Goal: Find specific page/section: Locate a particular part of the current website

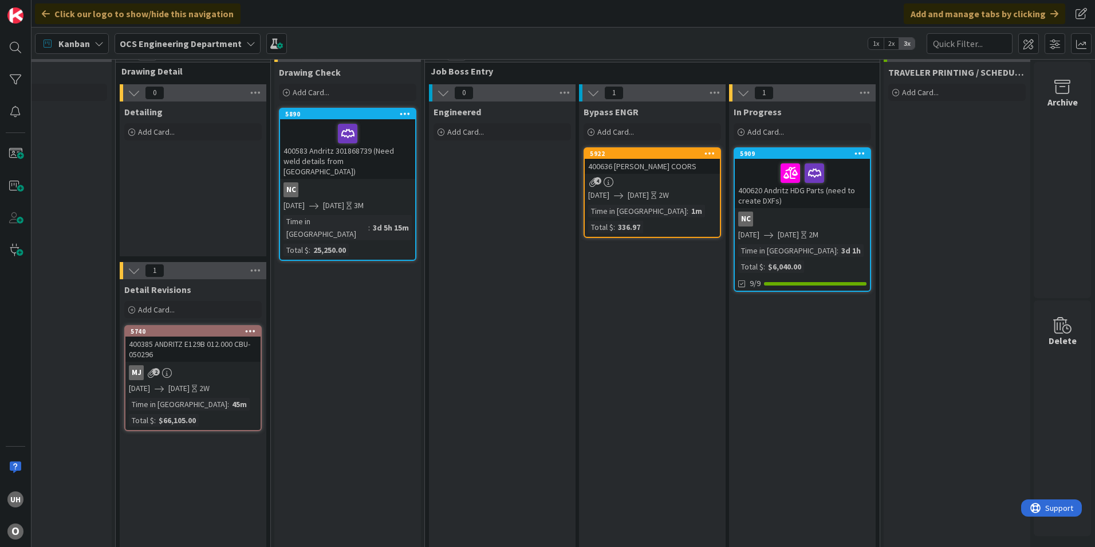
scroll to position [0, 998]
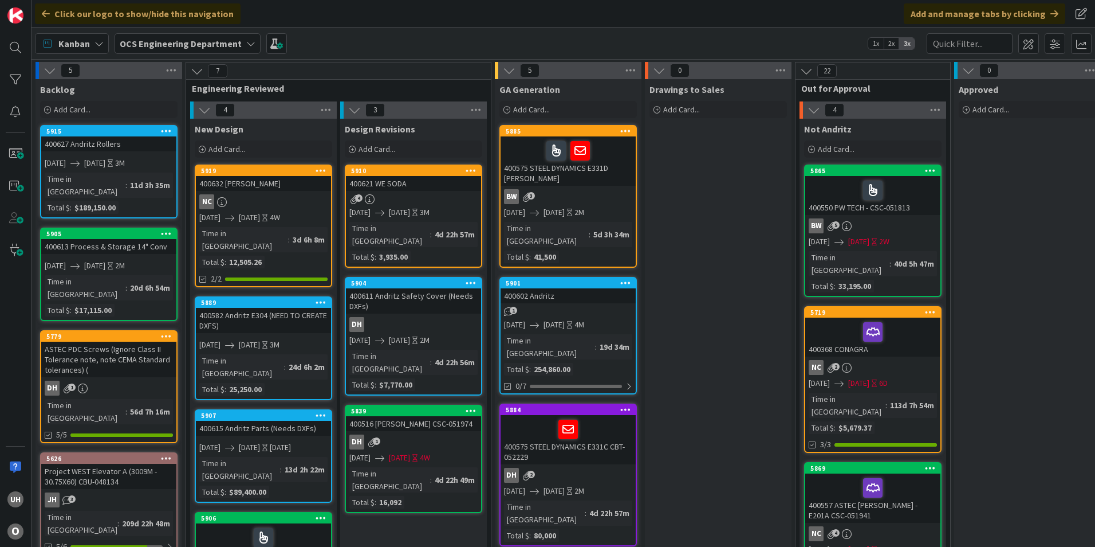
scroll to position [0, 998]
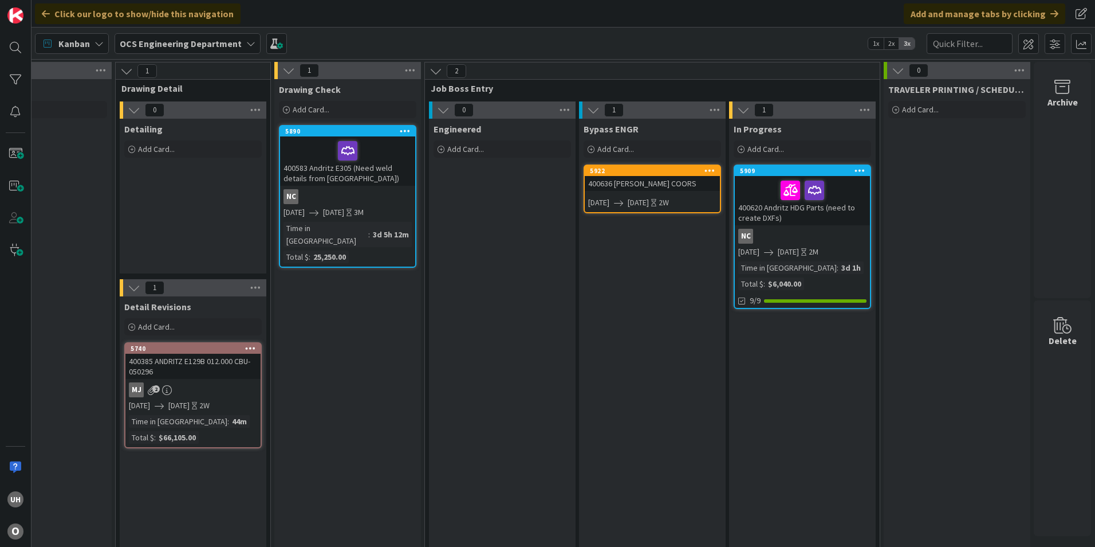
click at [620, 191] on link "5922 400636 MILLER COORS 09/08/2025 09/19/2025 2W" at bounding box center [653, 188] width 138 height 49
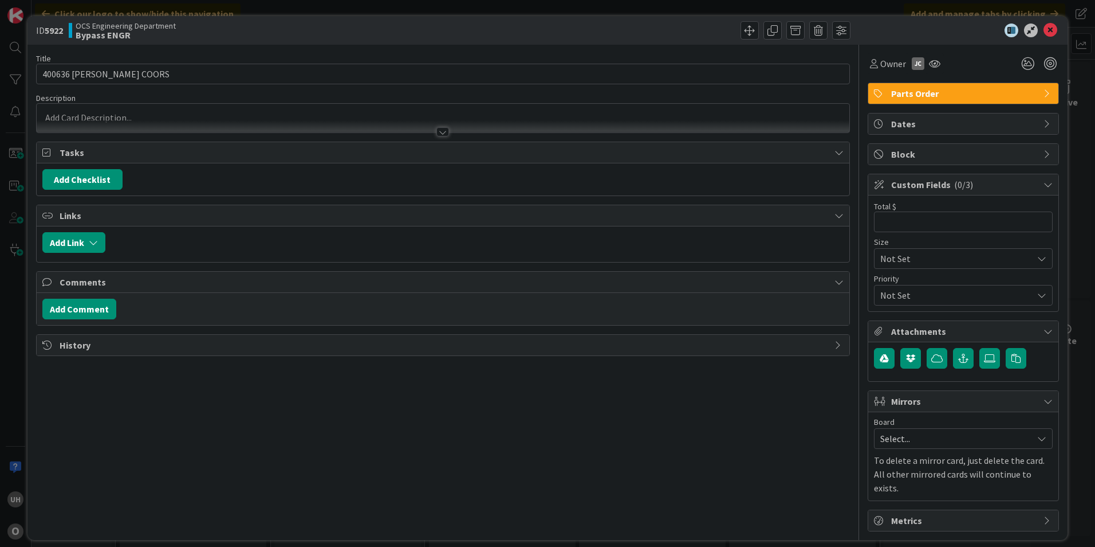
click at [437, 128] on div at bounding box center [443, 131] width 13 height 9
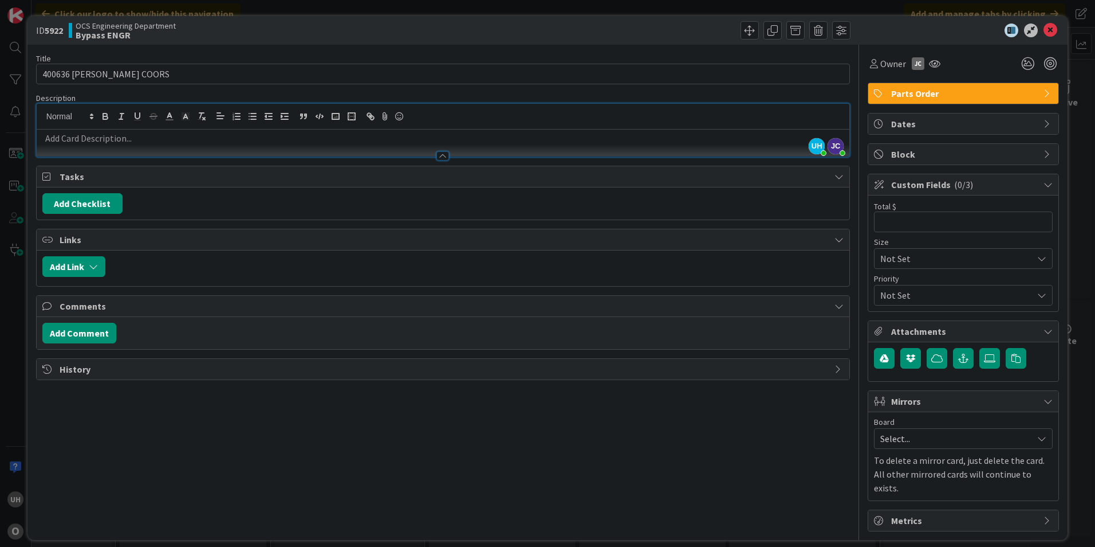
type input "336"
click at [1051, 34] on icon at bounding box center [1051, 30] width 14 height 14
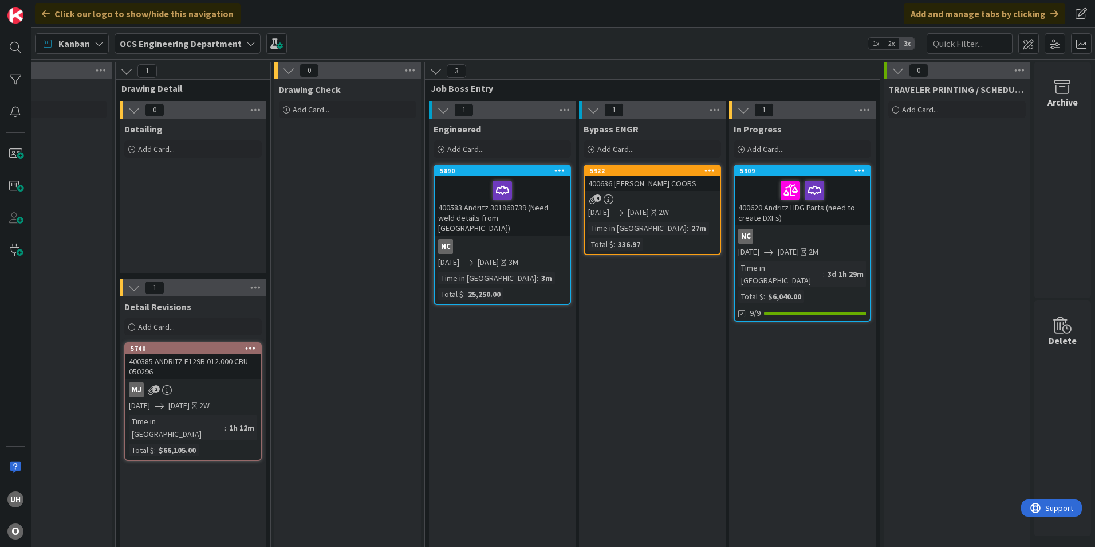
click at [637, 201] on div "4" at bounding box center [652, 199] width 135 height 10
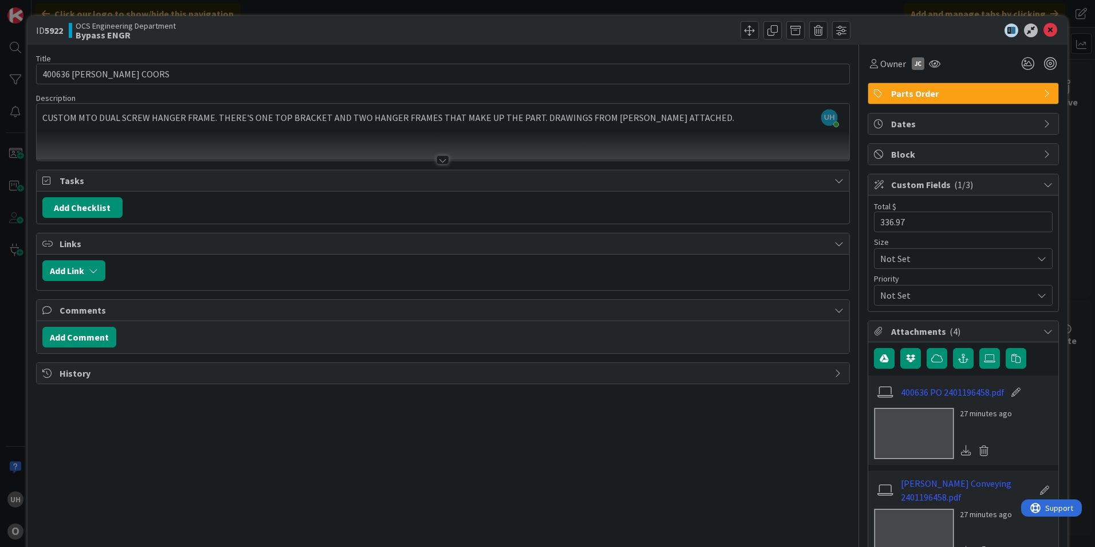
click at [438, 159] on div at bounding box center [443, 159] width 13 height 9
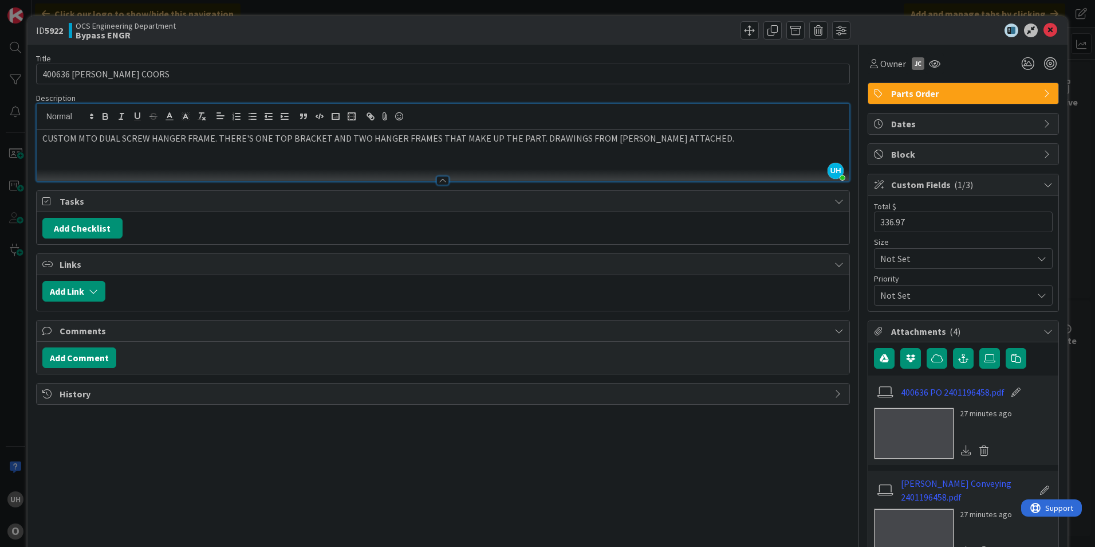
click at [835, 203] on icon at bounding box center [839, 201] width 9 height 9
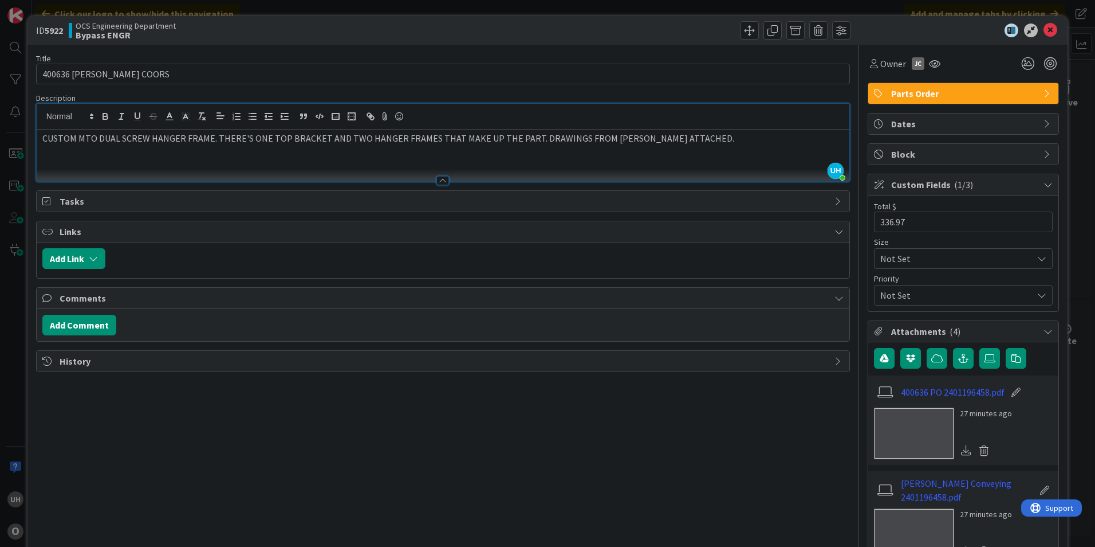
click at [835, 203] on icon at bounding box center [839, 201] width 9 height 9
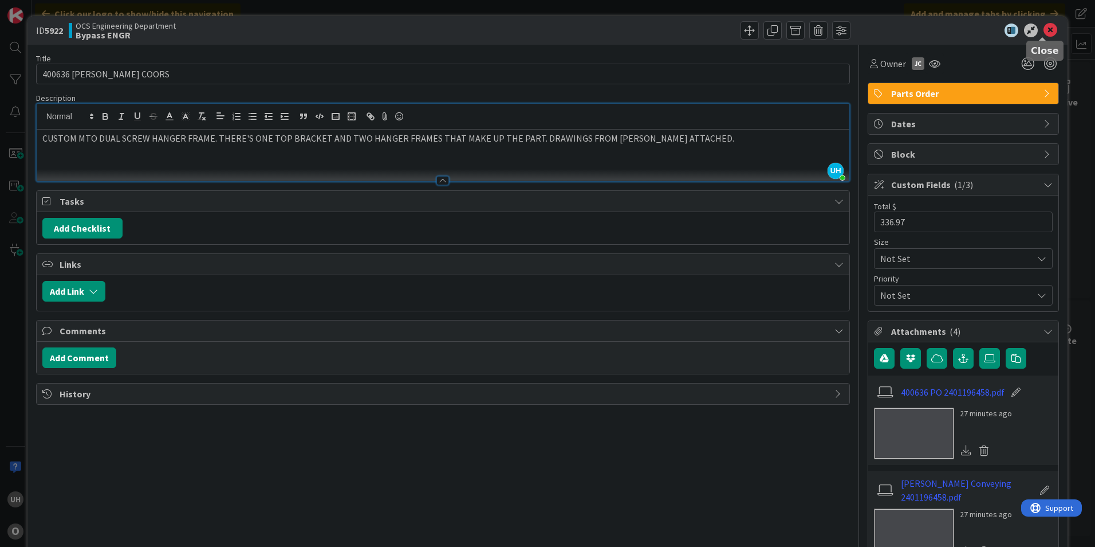
click at [1044, 31] on icon at bounding box center [1051, 30] width 14 height 14
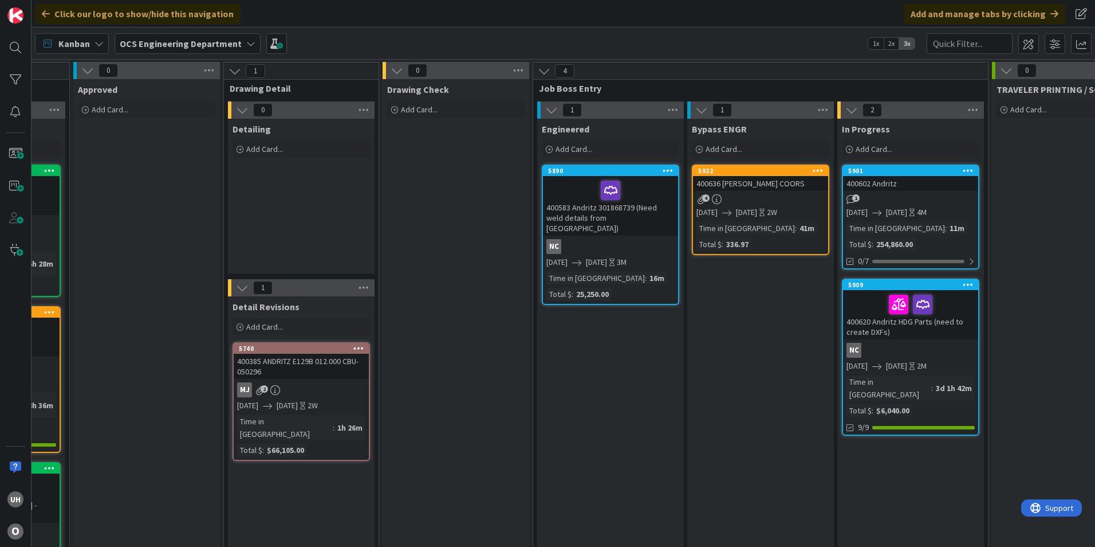
scroll to position [0, 998]
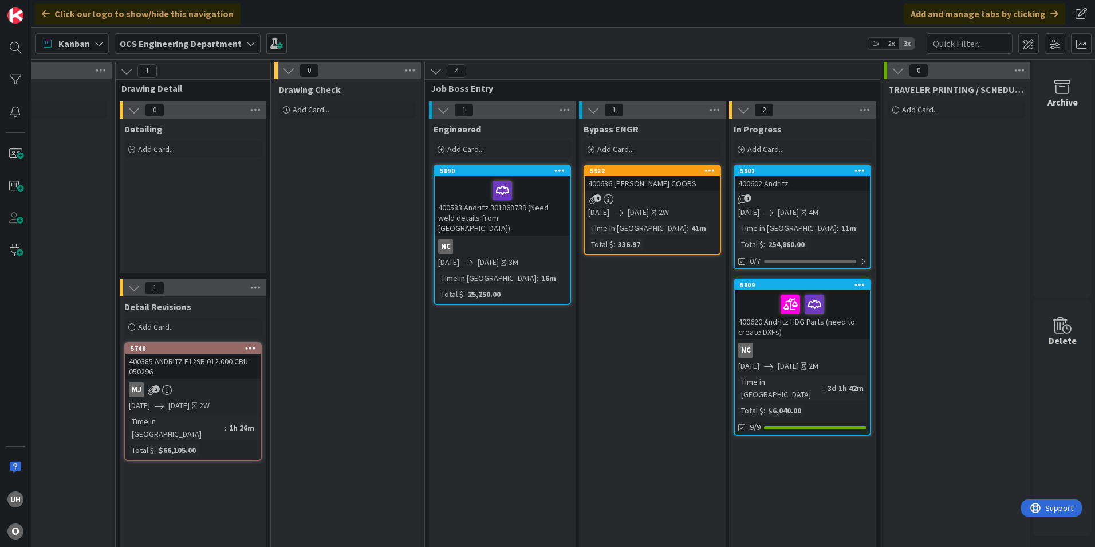
click at [643, 197] on div "4" at bounding box center [652, 199] width 135 height 10
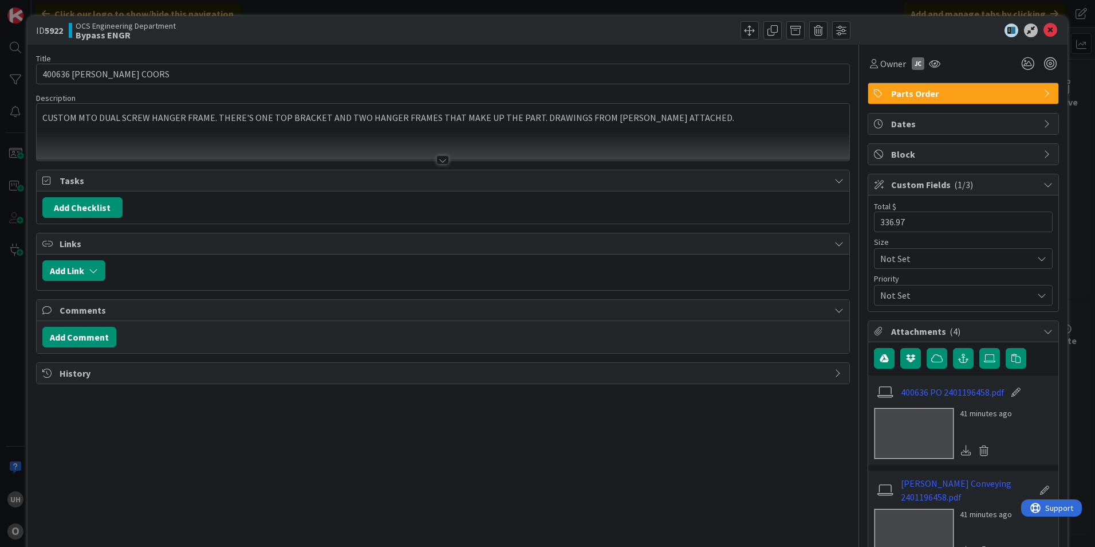
click at [441, 156] on div at bounding box center [443, 159] width 13 height 9
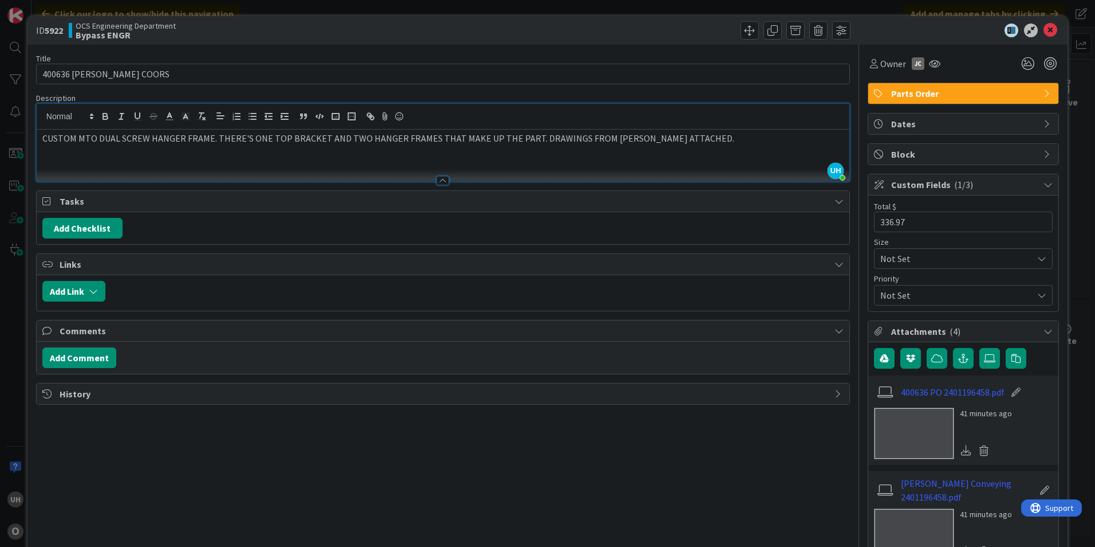
click at [835, 201] on icon at bounding box center [839, 201] width 9 height 9
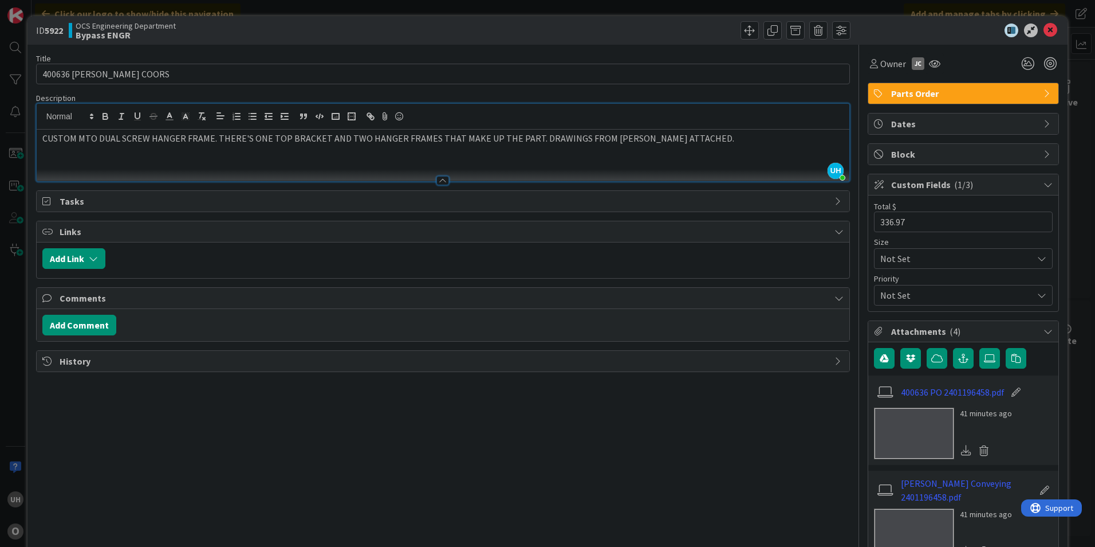
click at [1037, 37] on div "ID 5922 OCS Engineering Department Bypass ENGR" at bounding box center [548, 30] width 1040 height 29
click at [1044, 29] on icon at bounding box center [1051, 30] width 14 height 14
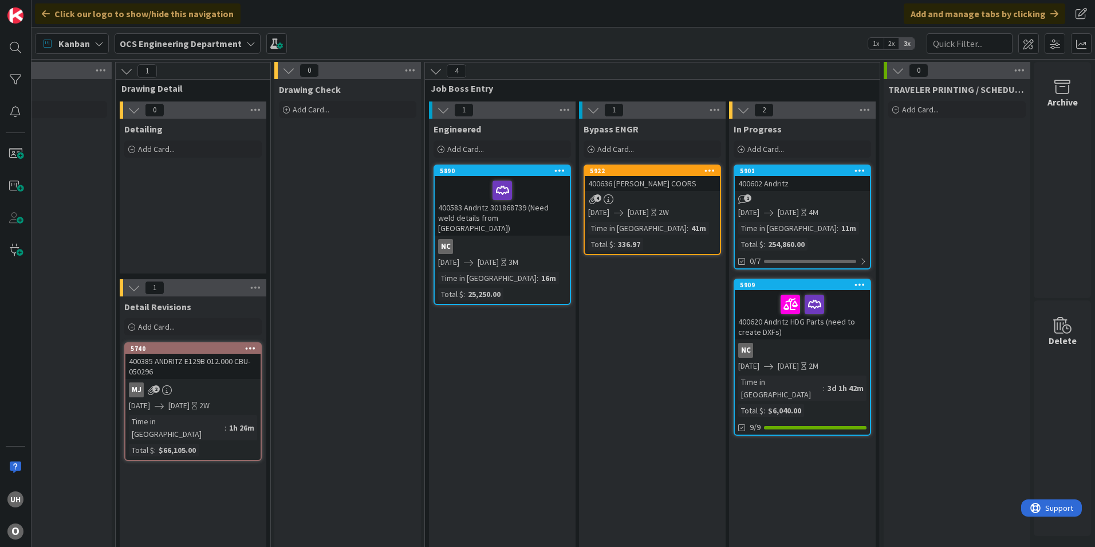
click at [635, 207] on div "[DATE] [DATE] 2W" at bounding box center [654, 212] width 132 height 12
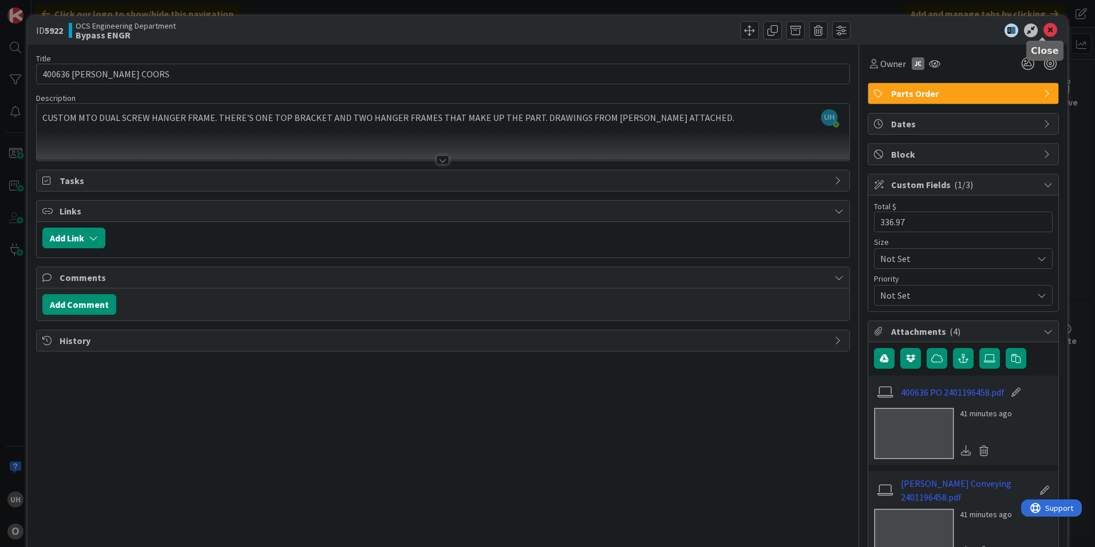
click at [1044, 33] on icon at bounding box center [1051, 30] width 14 height 14
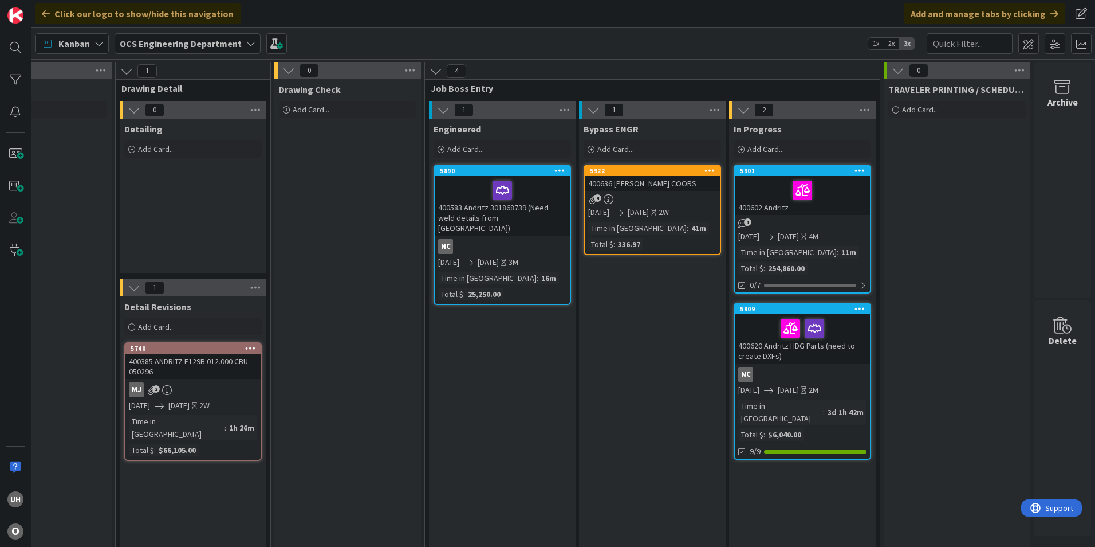
click at [786, 218] on div "1" at bounding box center [802, 223] width 135 height 10
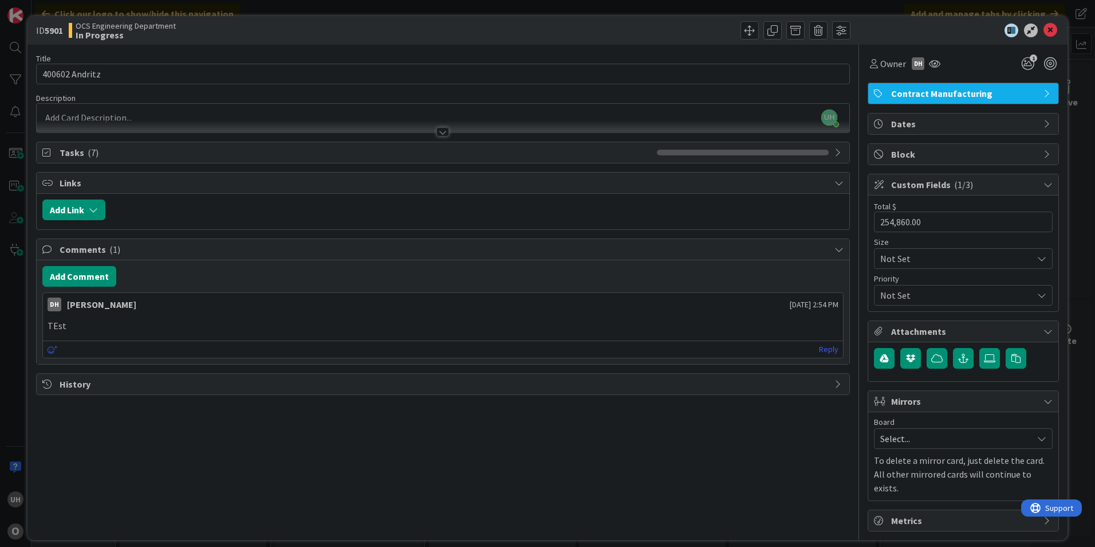
click at [438, 136] on div at bounding box center [443, 131] width 13 height 9
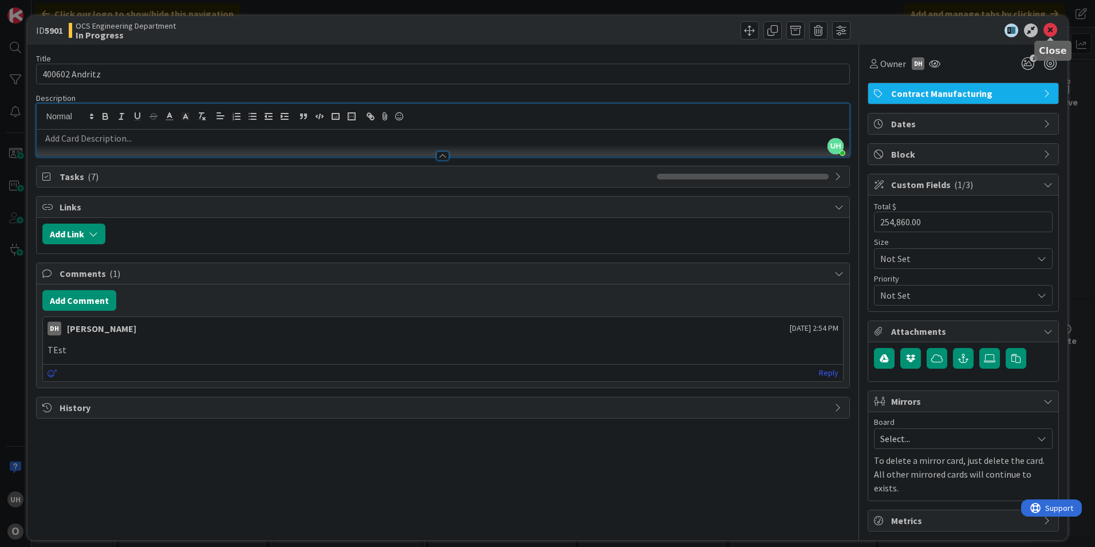
click at [1048, 30] on icon at bounding box center [1051, 30] width 14 height 14
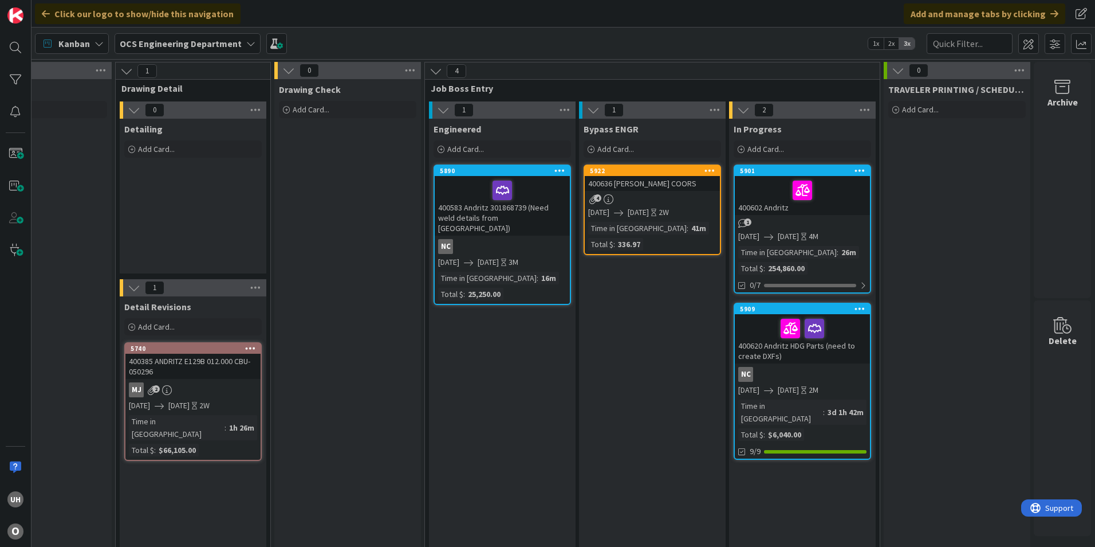
click at [1039, 30] on div "Kanban OCS Engineering Department 1x 2x 3x" at bounding box center [564, 44] width 1064 height 32
click at [669, 198] on div "4" at bounding box center [652, 199] width 135 height 10
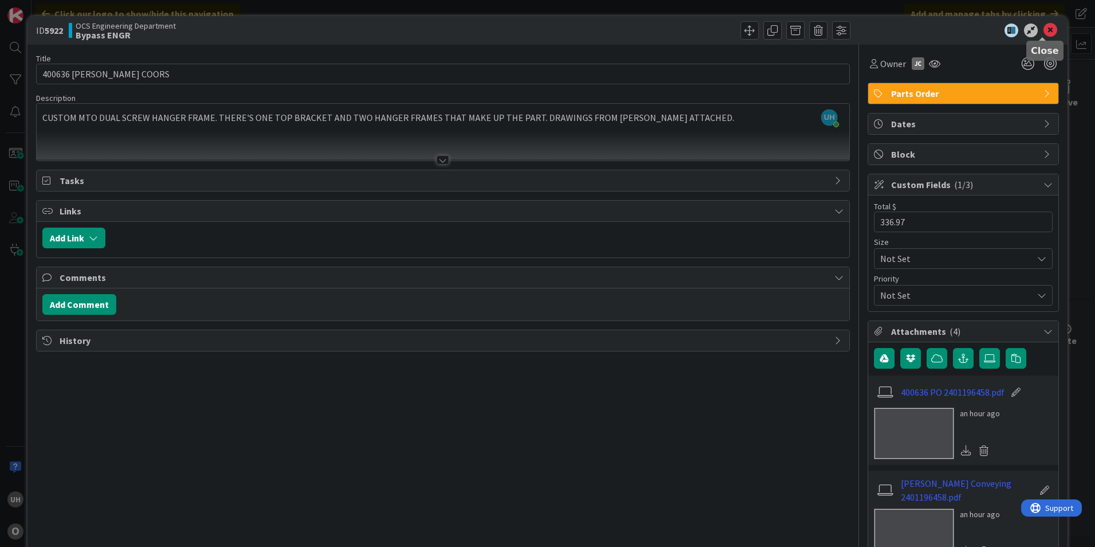
click at [1046, 26] on icon at bounding box center [1051, 30] width 14 height 14
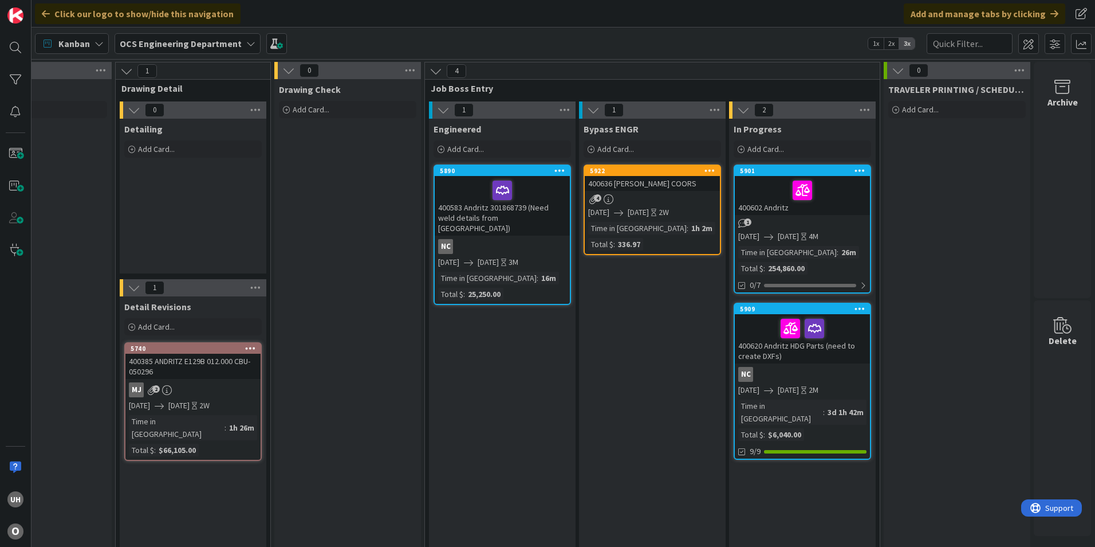
click at [618, 197] on div "4" at bounding box center [652, 199] width 135 height 10
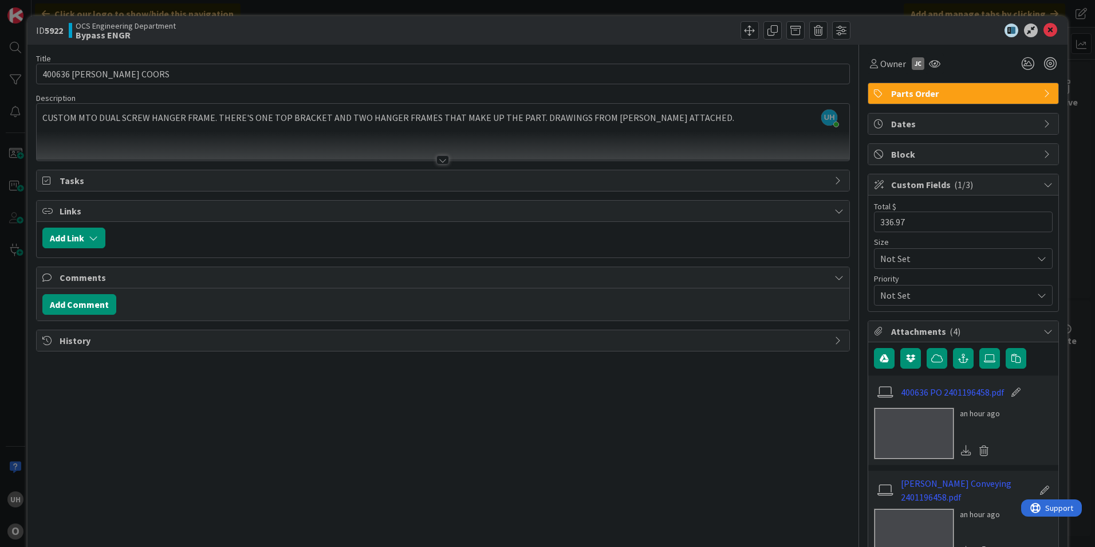
click at [439, 156] on div at bounding box center [443, 159] width 13 height 9
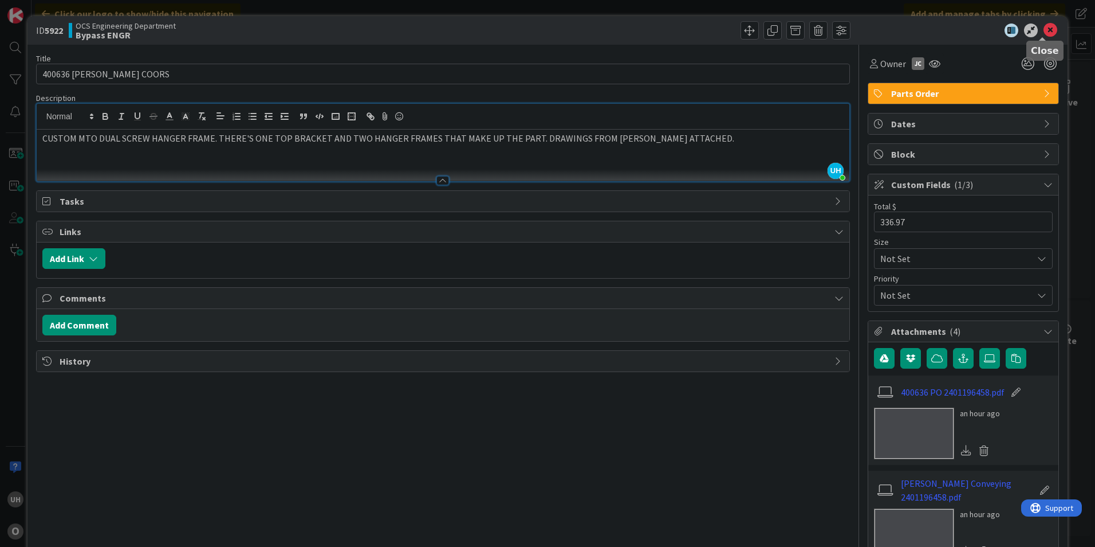
click at [1045, 28] on icon at bounding box center [1051, 30] width 14 height 14
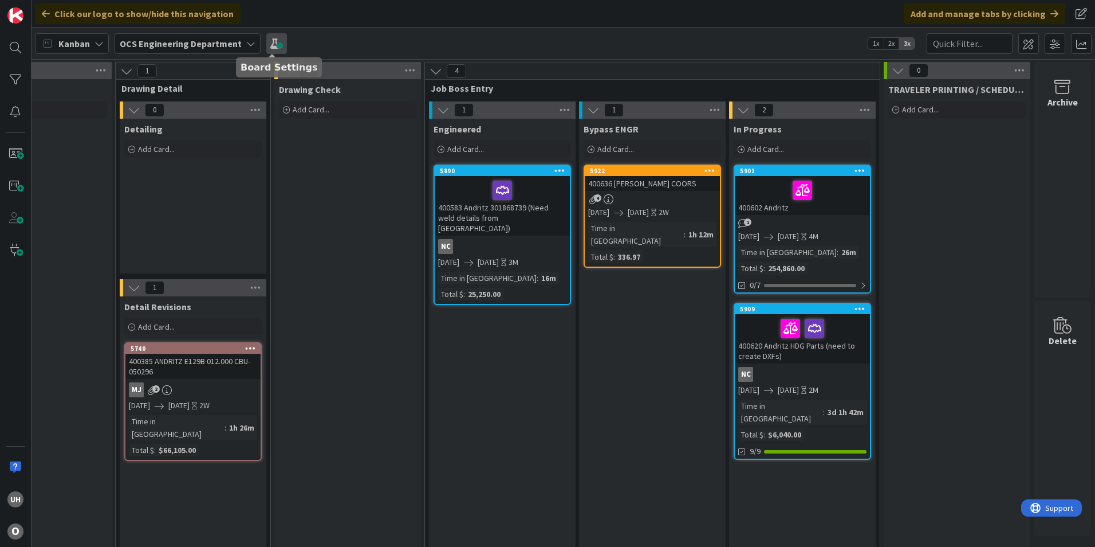
click at [270, 50] on span at bounding box center [276, 43] width 21 height 21
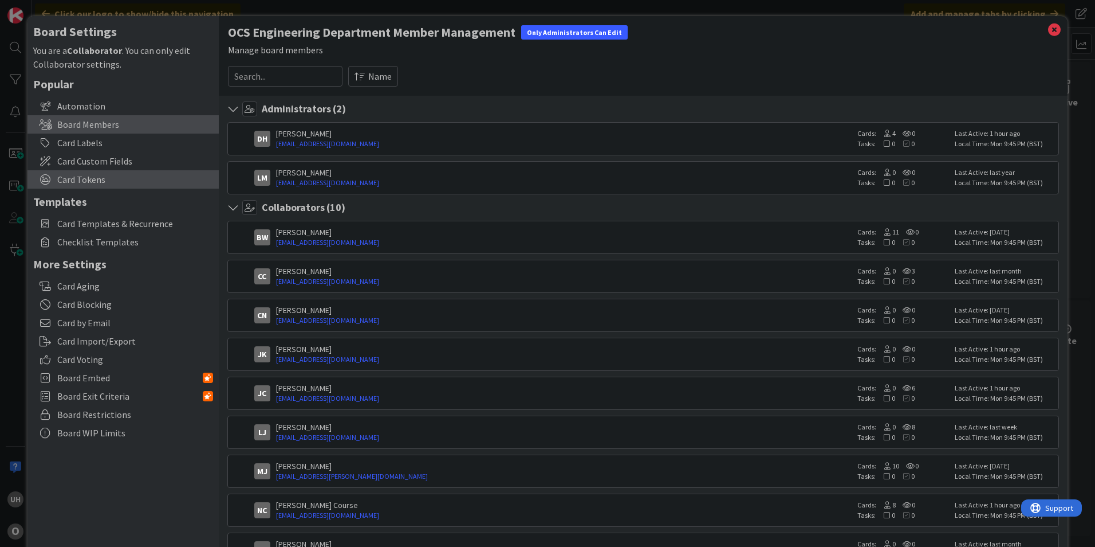
click at [91, 176] on span "Card Tokens" at bounding box center [135, 179] width 156 height 14
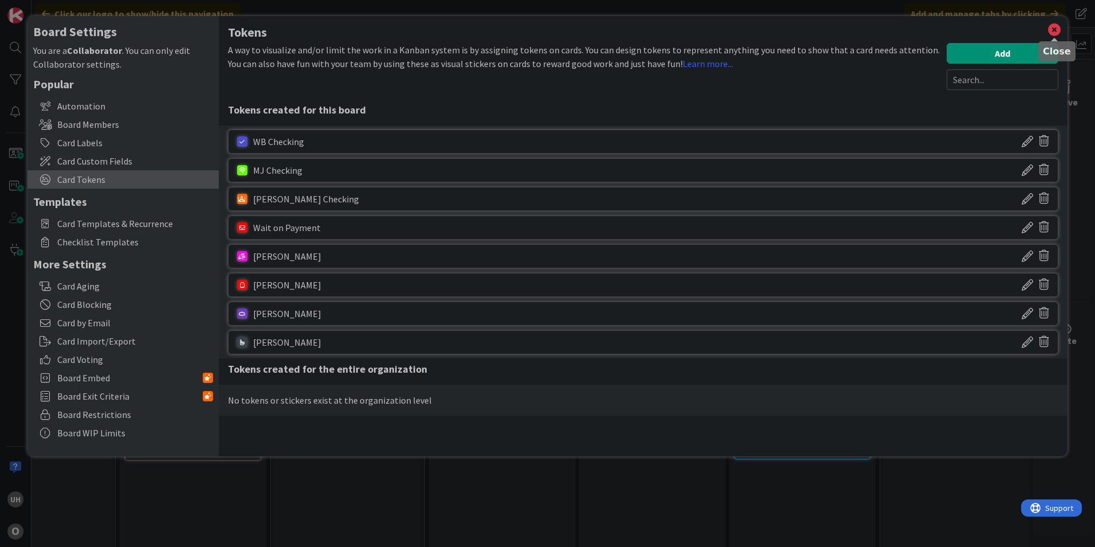
click at [1049, 25] on icon at bounding box center [1054, 30] width 15 height 16
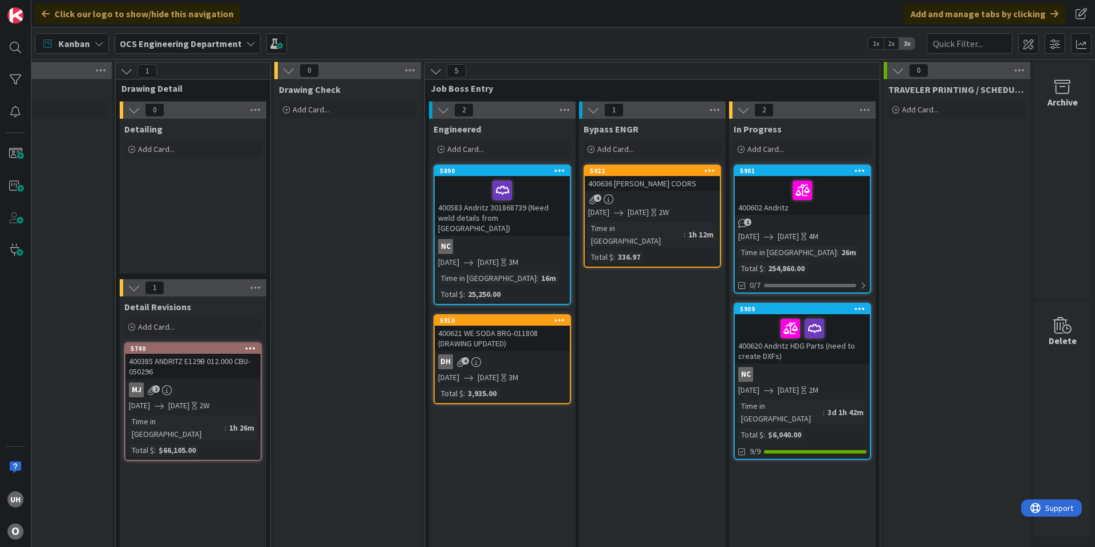
click at [496, 332] on div "400621 WE SODA BRG-011808 (DRAWING UPDATED)" at bounding box center [502, 337] width 135 height 25
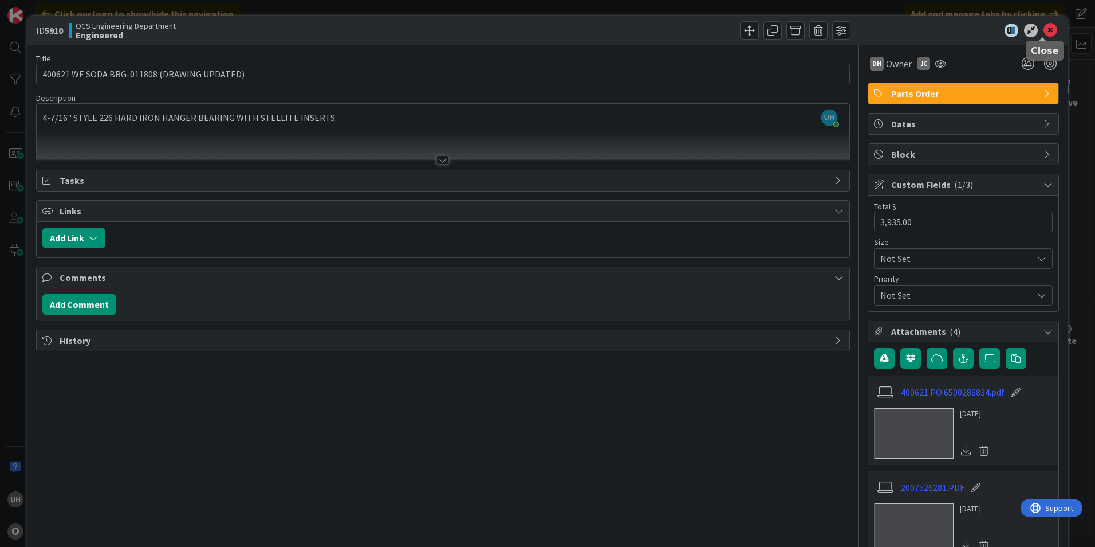
click at [1047, 25] on icon at bounding box center [1051, 30] width 14 height 14
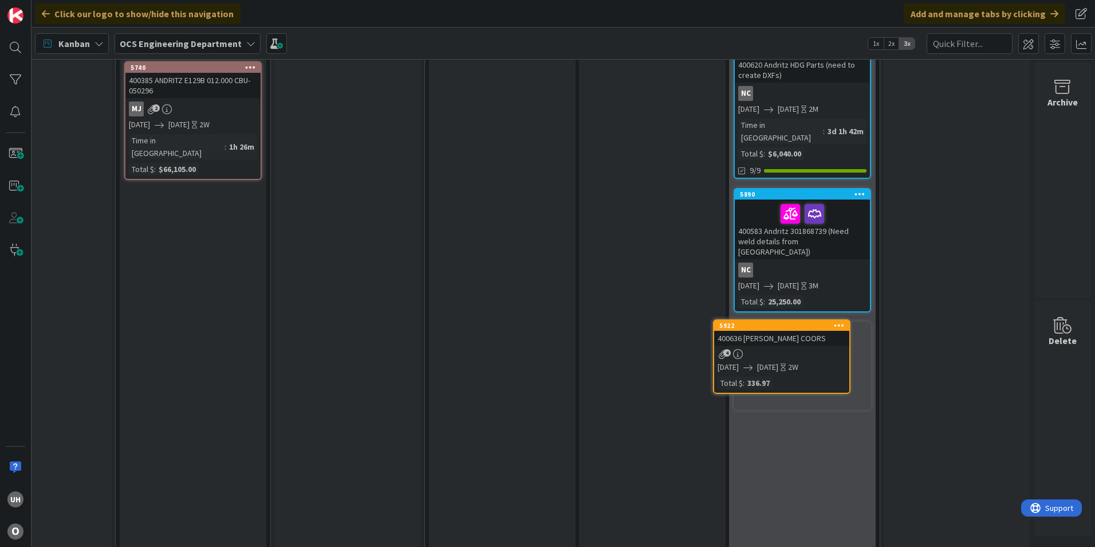
scroll to position [290, 998]
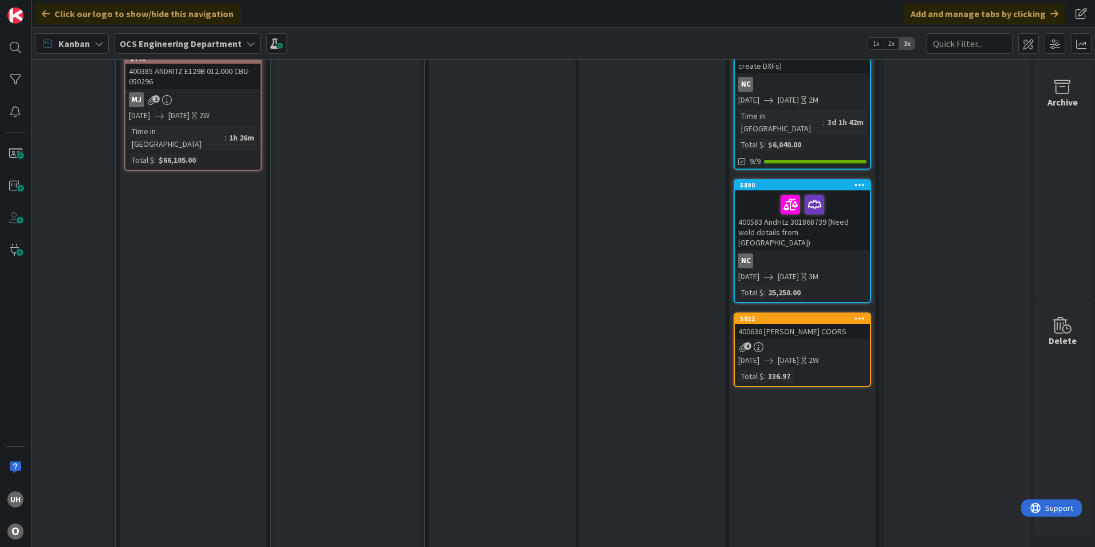
click at [784, 317] on link "5922 400636 [PERSON_NAME] COORS 4 [DATE] [DATE] 2W Total $ : 336.97" at bounding box center [803, 349] width 138 height 74
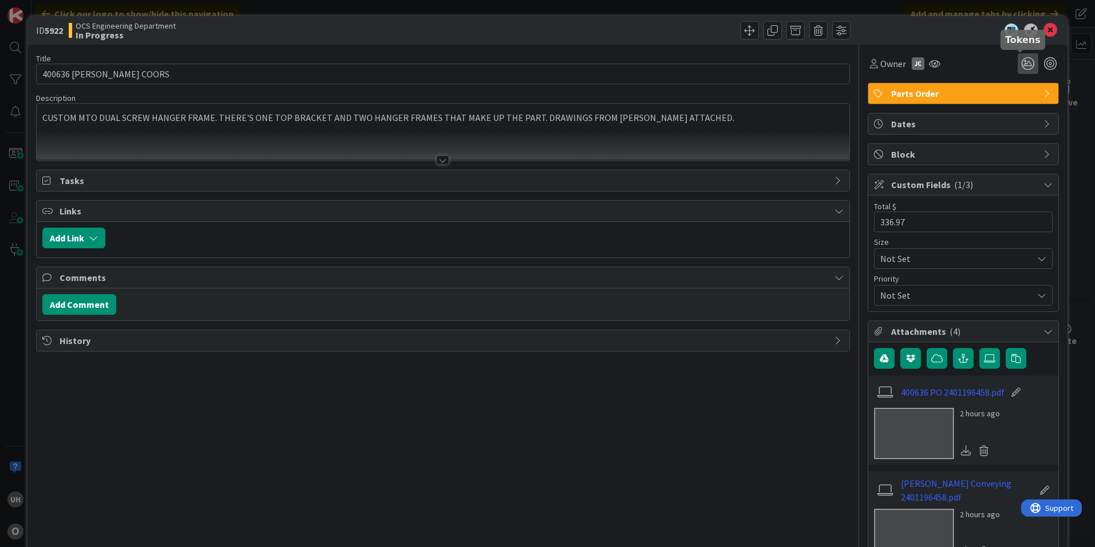
click at [1018, 56] on icon at bounding box center [1028, 63] width 21 height 21
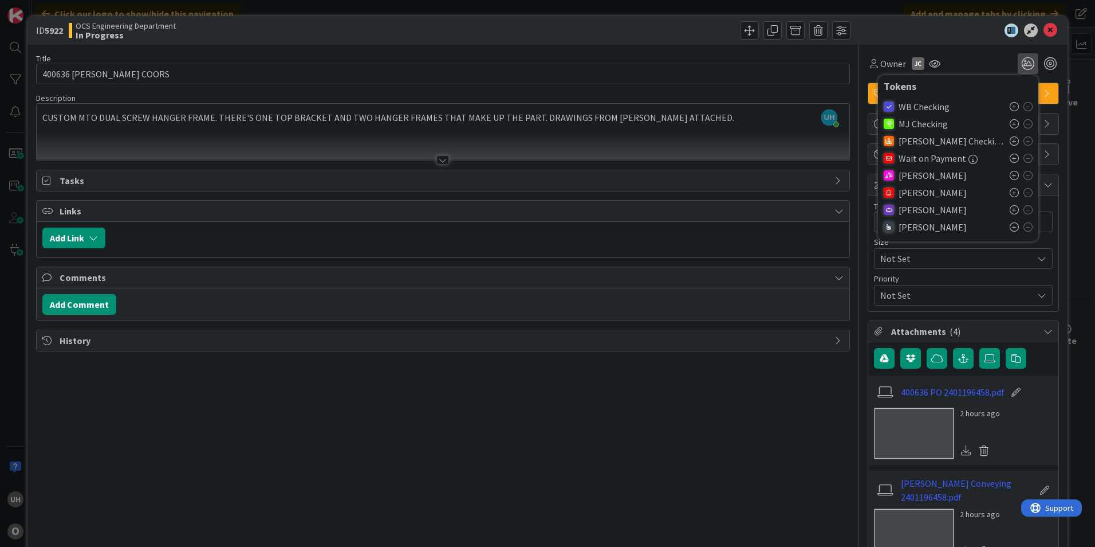
click at [1001, 192] on div "[PERSON_NAME]" at bounding box center [958, 192] width 149 height 17
click at [1010, 191] on icon at bounding box center [1014, 192] width 9 height 9
click at [1048, 32] on icon at bounding box center [1051, 30] width 14 height 14
